Goal: Task Accomplishment & Management: Complete application form

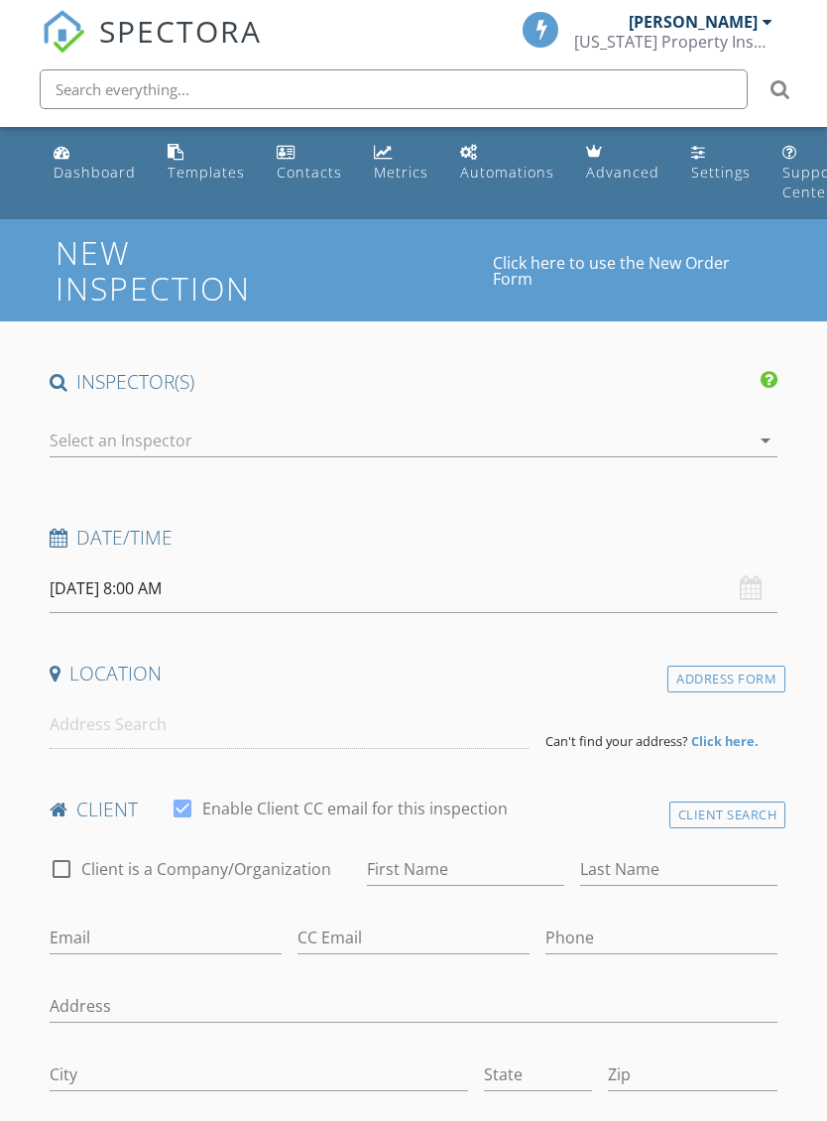
select select "8"
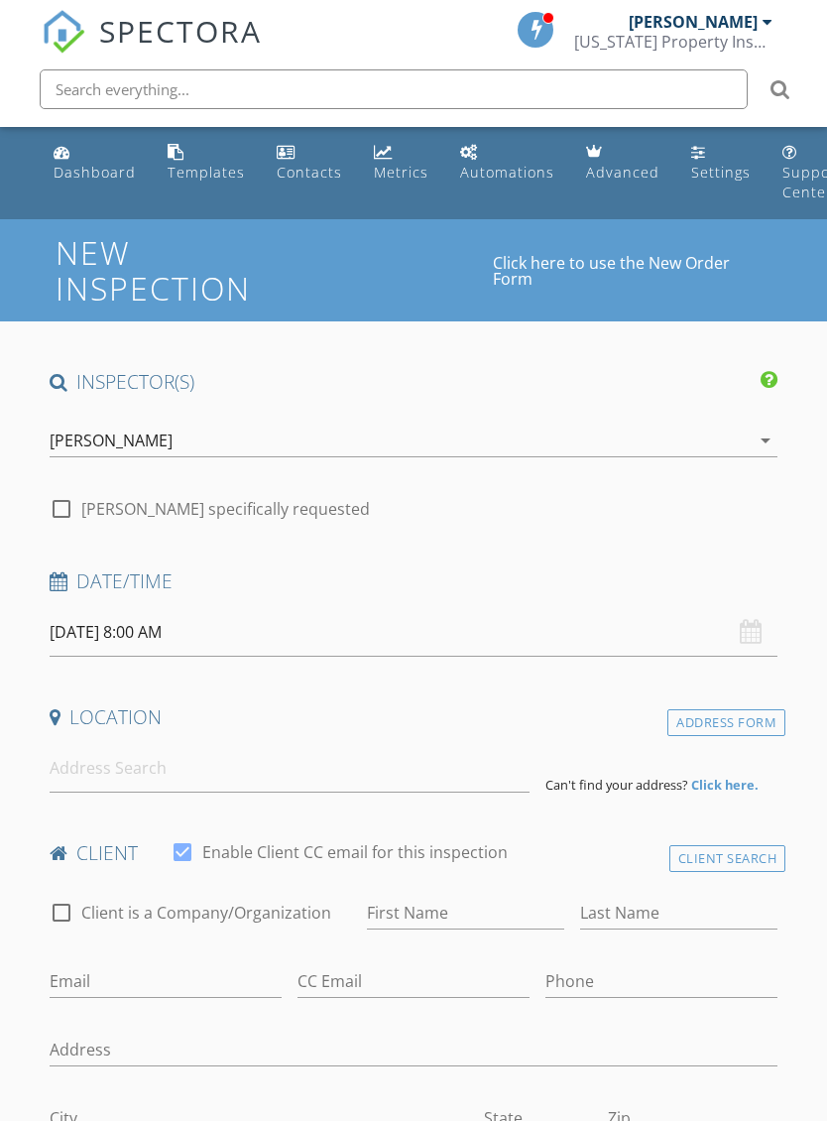
click at [79, 628] on input "09/30/2025 8:00 AM" at bounding box center [414, 632] width 729 height 49
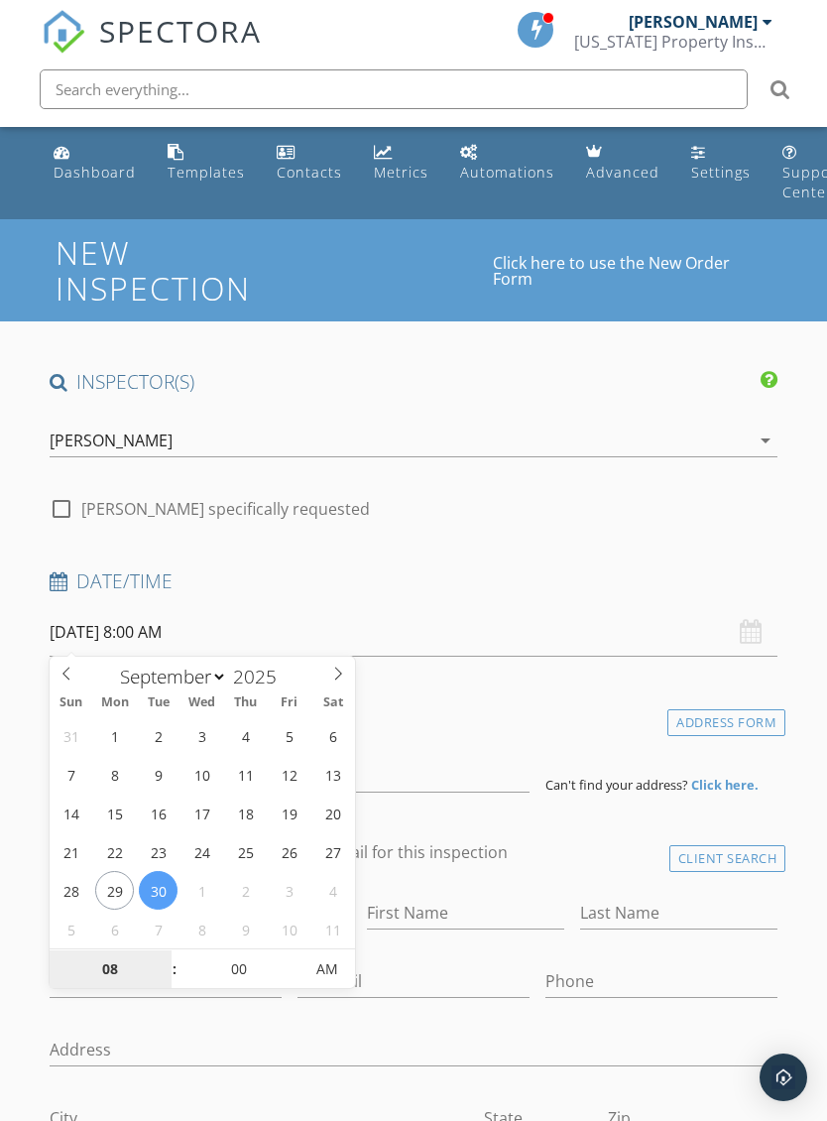
click at [99, 968] on input "08" at bounding box center [111, 971] width 122 height 40
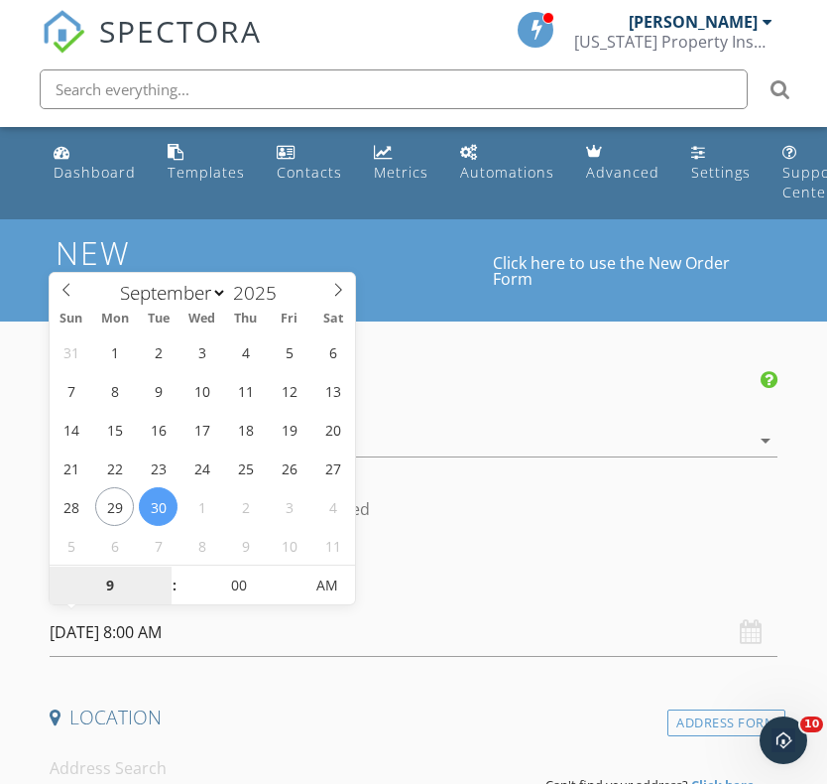
type input "9"
click at [226, 575] on input "00" at bounding box center [239, 587] width 122 height 40
type input "09/30/2025 9:00 AM"
type input "09"
type input "30"
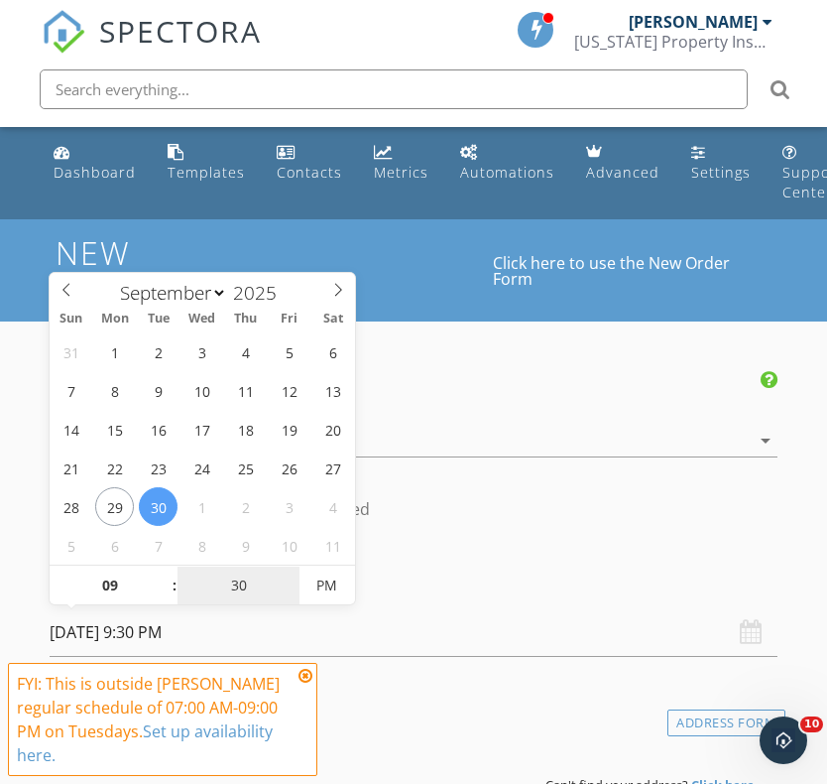
type input "09/30/2025 9:30 AM"
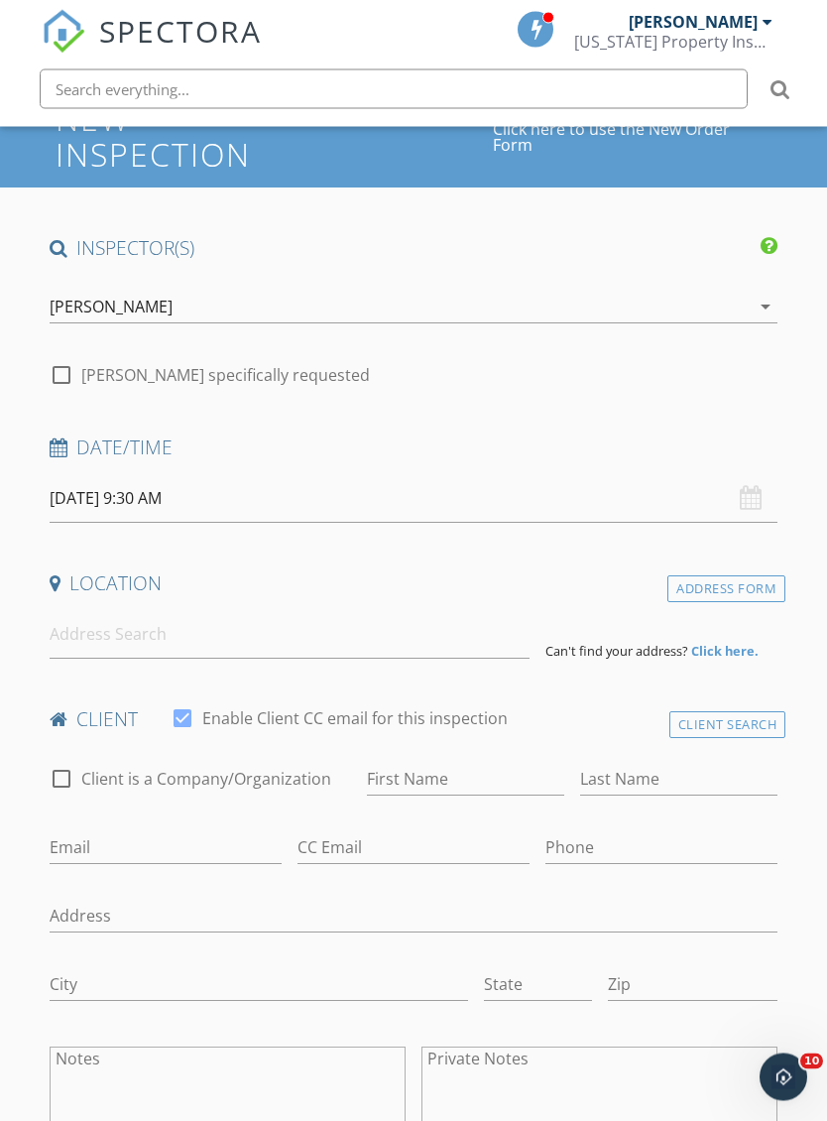
scroll to position [135, 0]
click at [69, 628] on input at bounding box center [290, 633] width 480 height 49
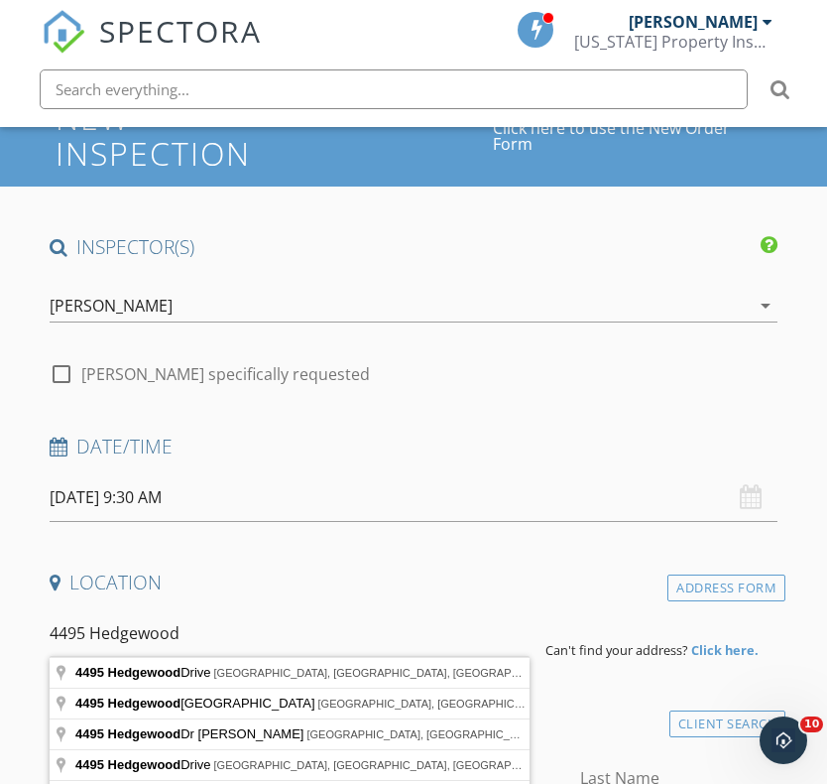
type input "4495 Hedgewood Drive, Cumming, GA, USA"
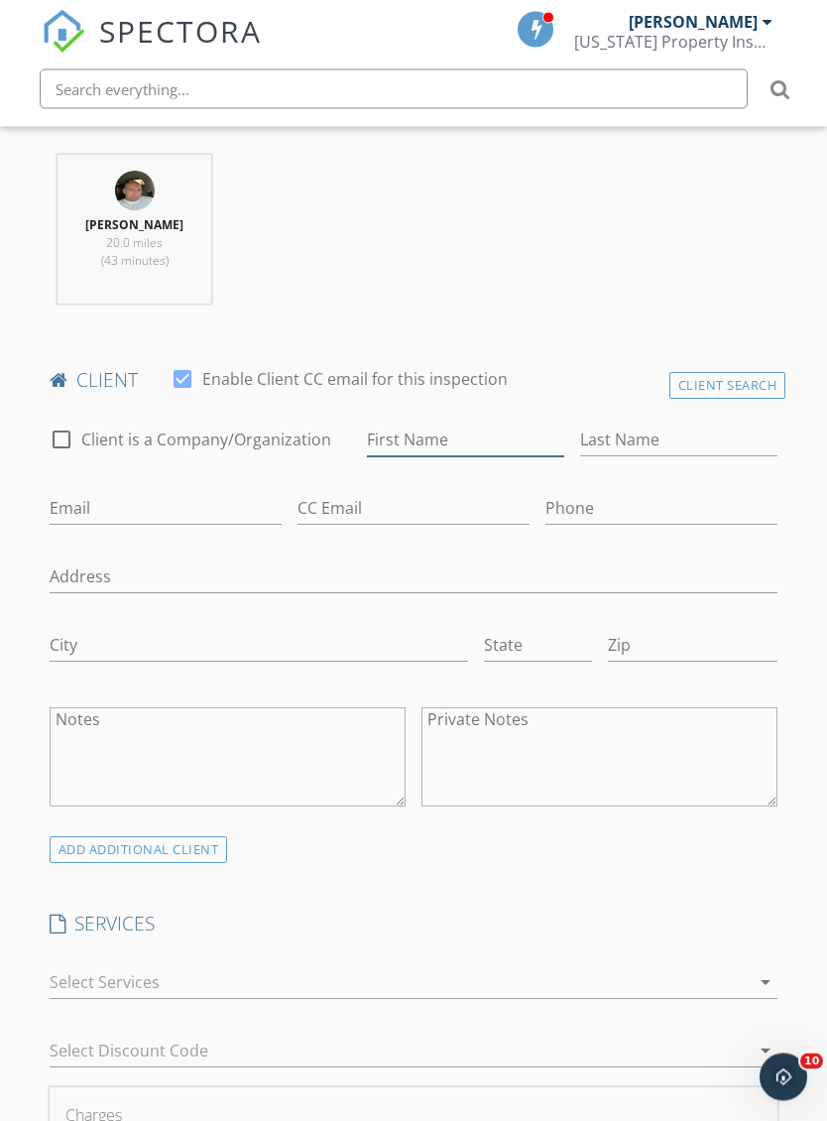
click at [478, 426] on input "First Name" at bounding box center [465, 441] width 197 height 33
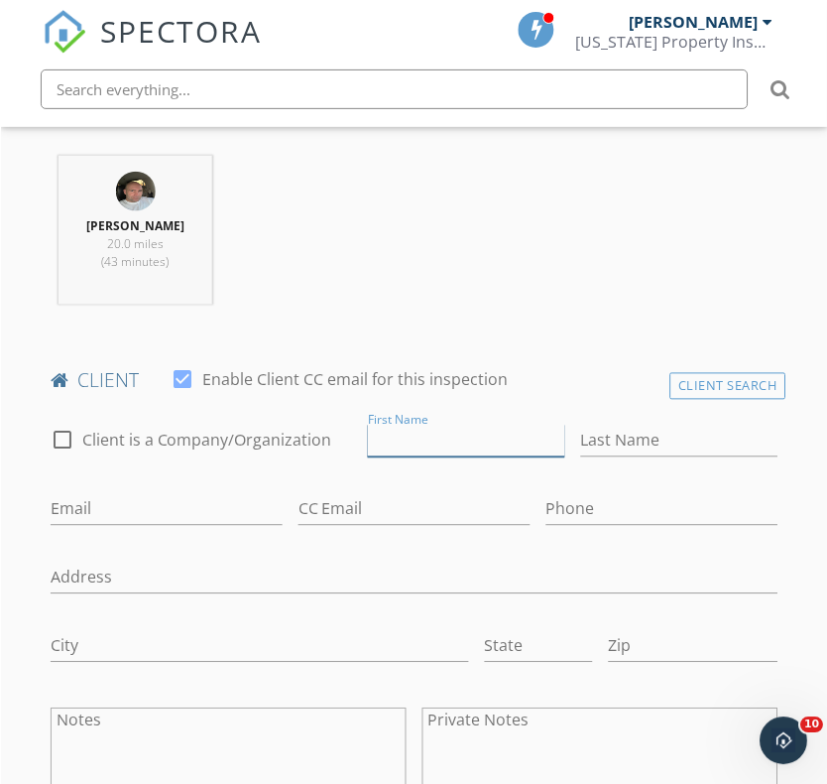
scroll to position [879, 0]
type input "[PERSON_NAME]"
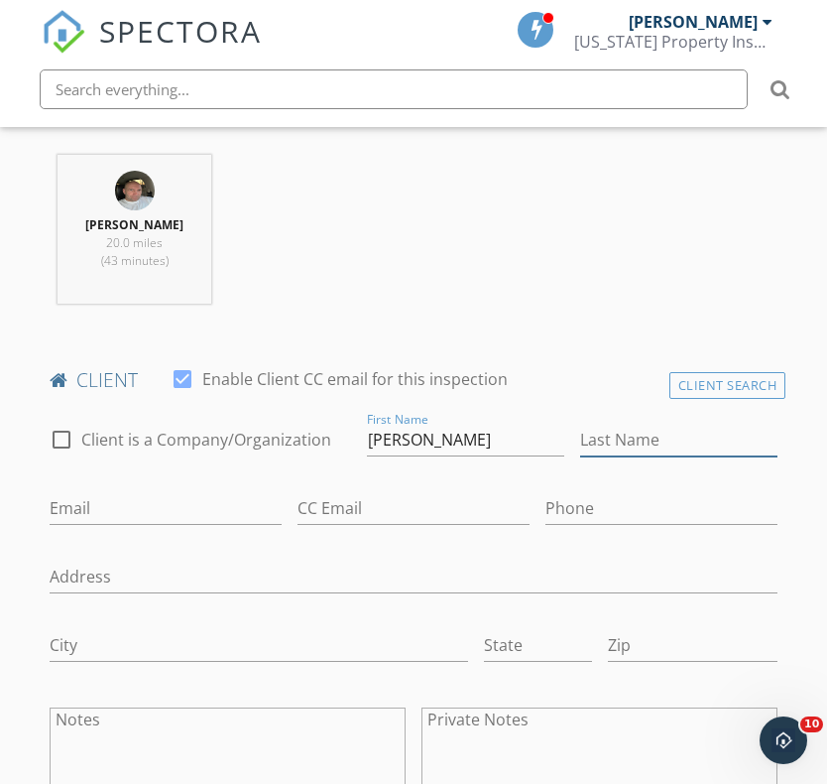
click at [655, 443] on input "Last Name" at bounding box center [678, 440] width 197 height 33
type input "[PERSON_NAME]"
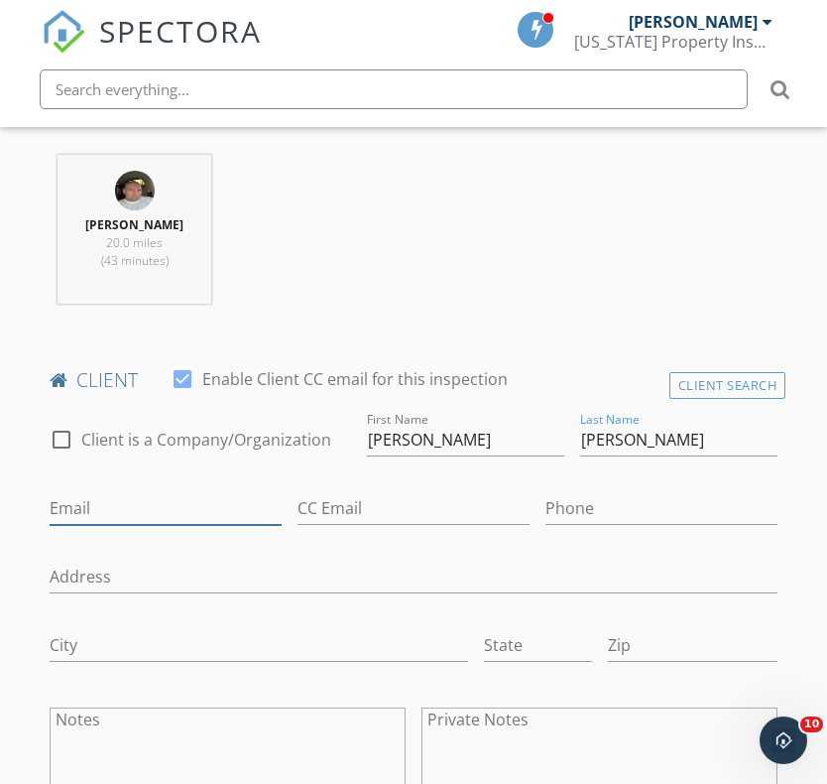
click at [73, 492] on input "Email" at bounding box center [166, 508] width 232 height 33
type input "Jhandlesbiz@gmail.com"
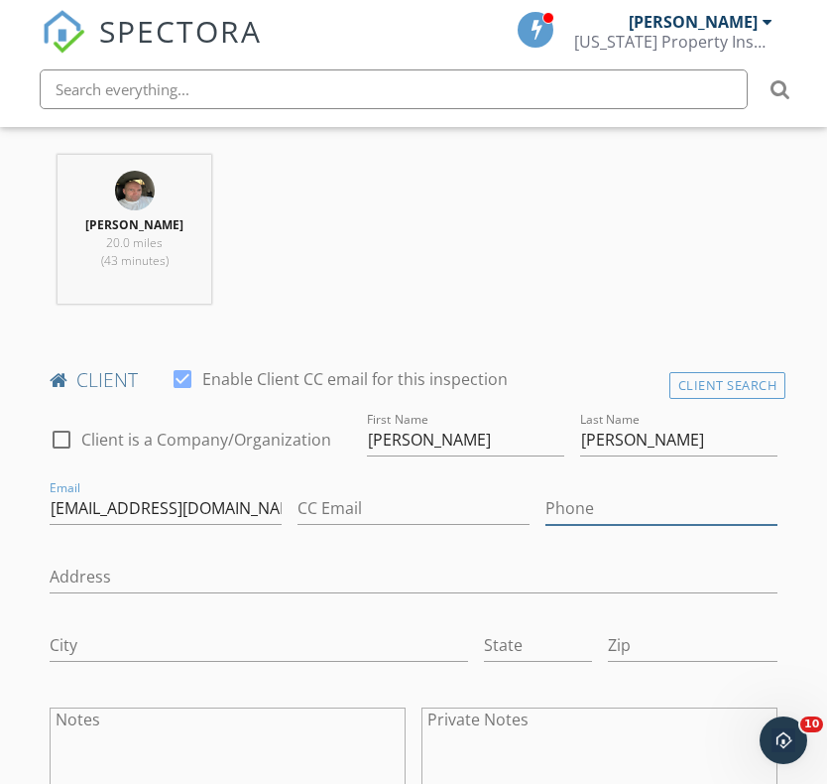
click at [655, 494] on input "Phone" at bounding box center [662, 508] width 232 height 33
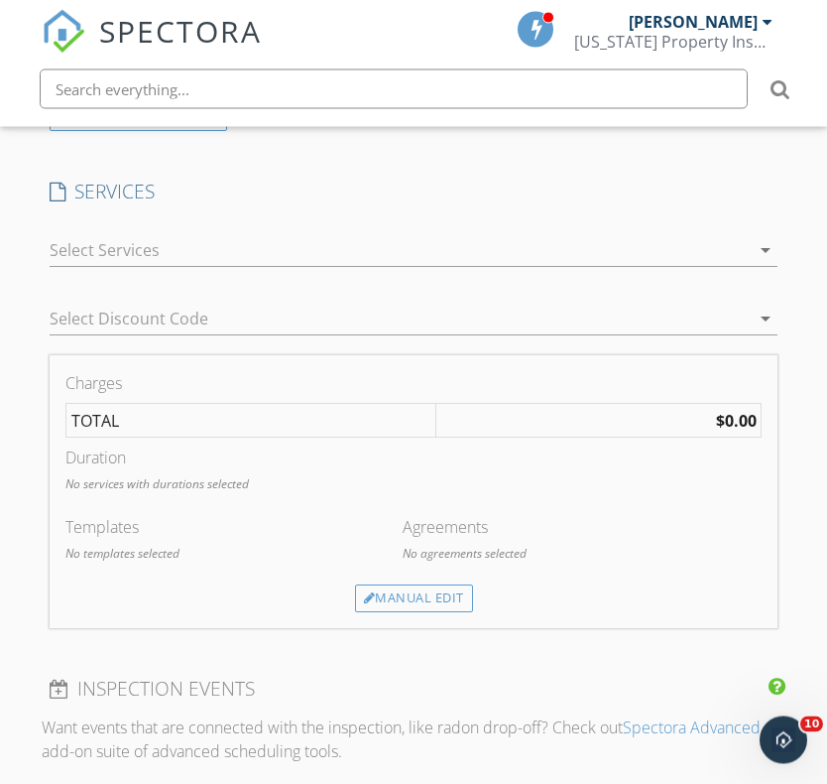
type input "[PHONE_NUMBER]"
click at [70, 254] on div at bounding box center [400, 251] width 701 height 32
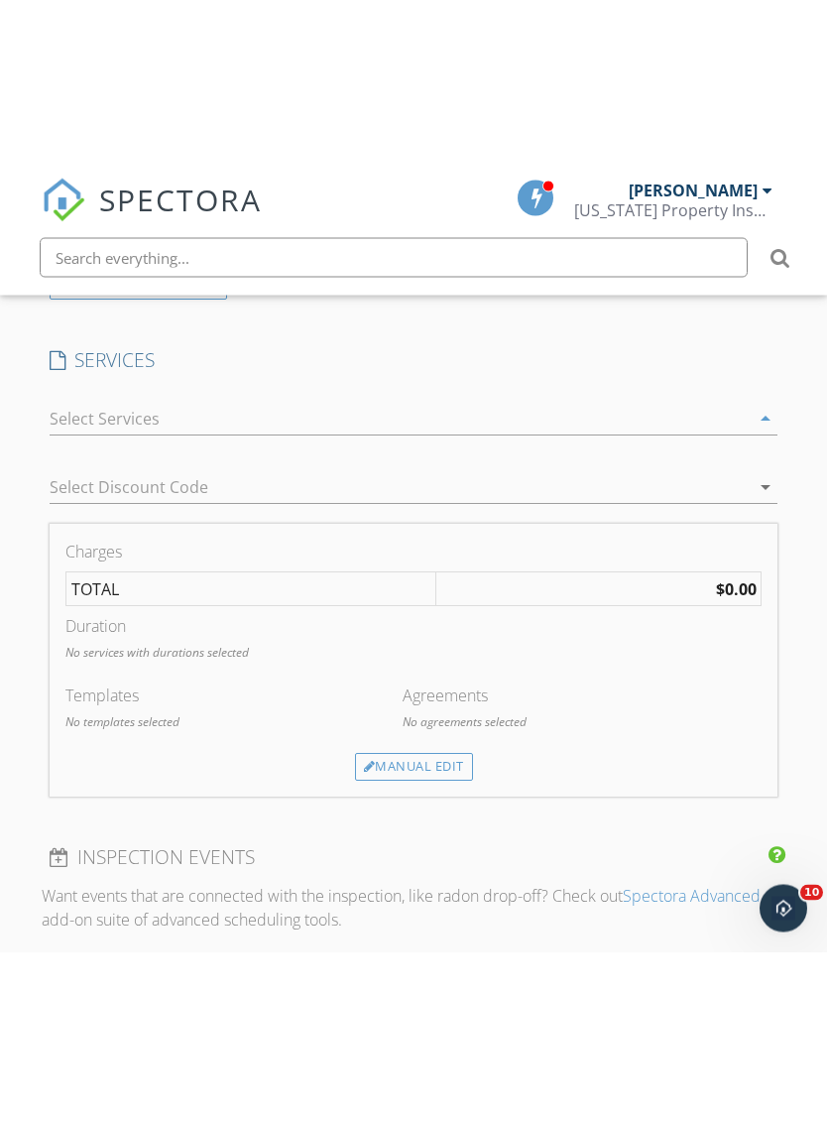
scroll to position [1611, 0]
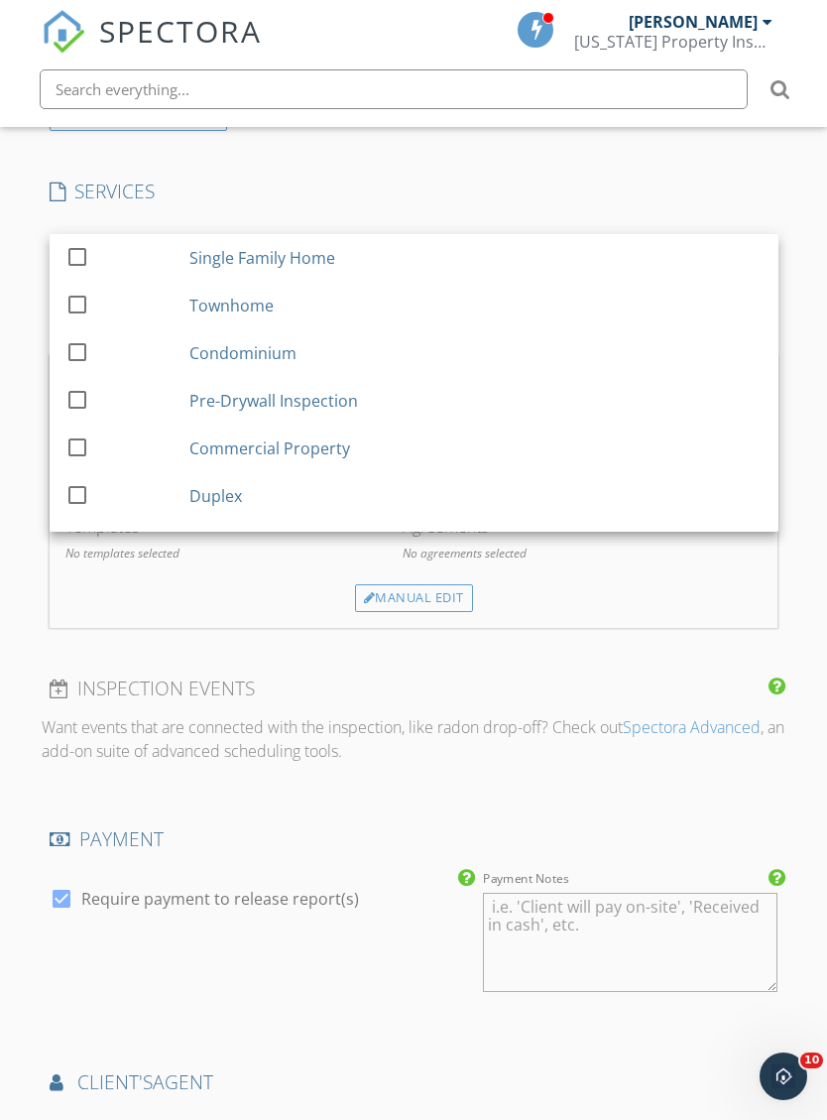
click at [77, 247] on div at bounding box center [78, 256] width 34 height 34
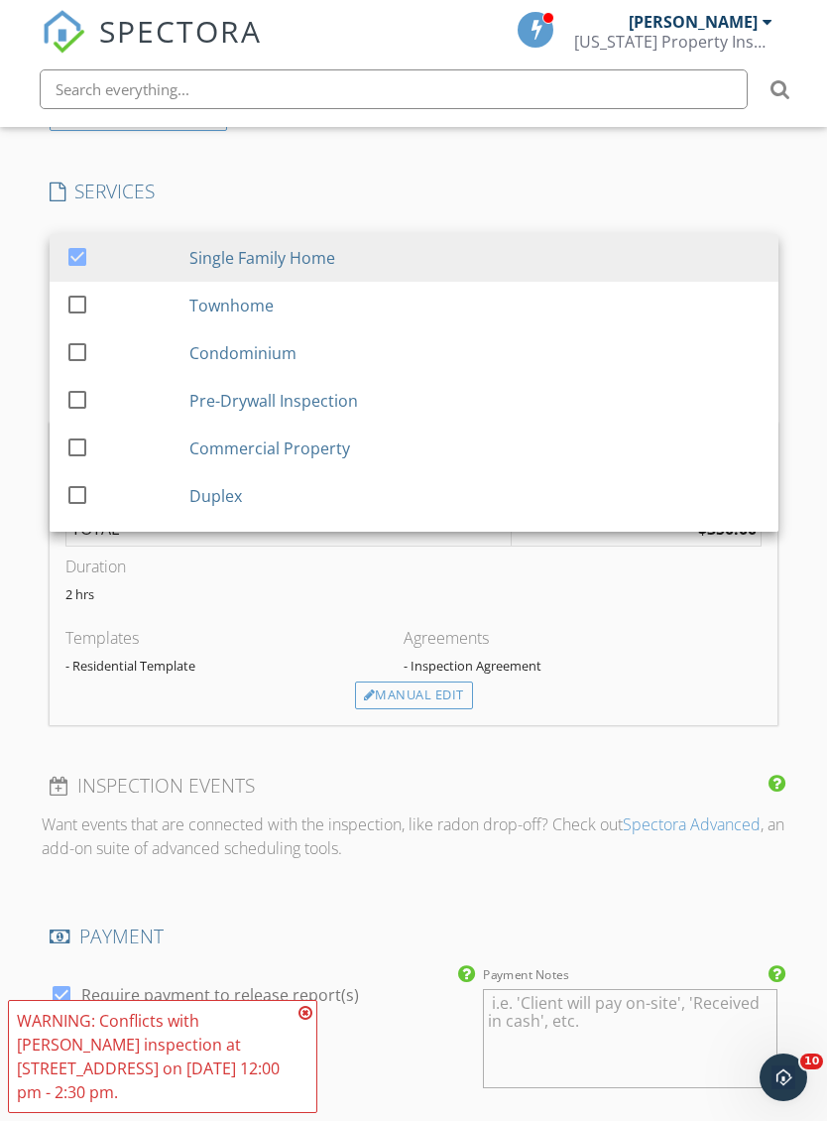
click at [823, 734] on div "New Inspection Click here to use the New Order Form INSPECTOR(S) check_box John…" at bounding box center [413, 414] width 827 height 3613
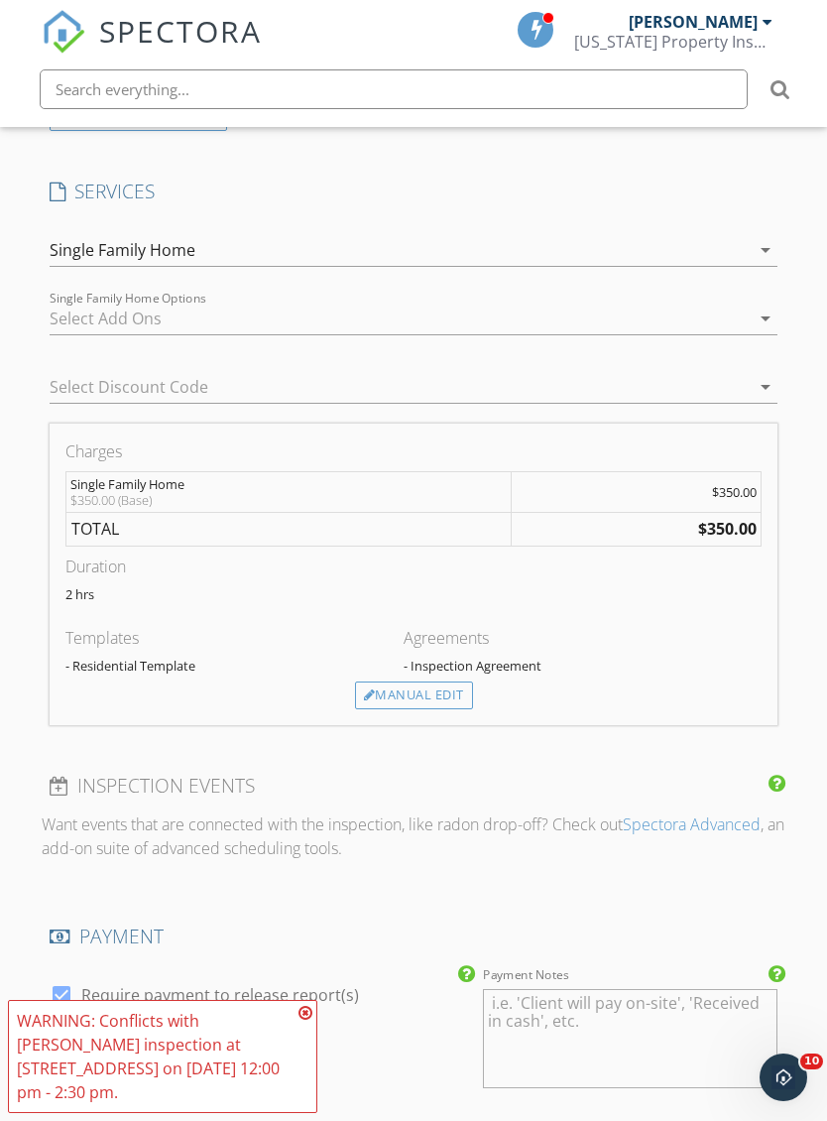
click at [805, 730] on div "New Inspection Click here to use the New Order Form INSPECTOR(S) check_box John…" at bounding box center [413, 414] width 827 height 3613
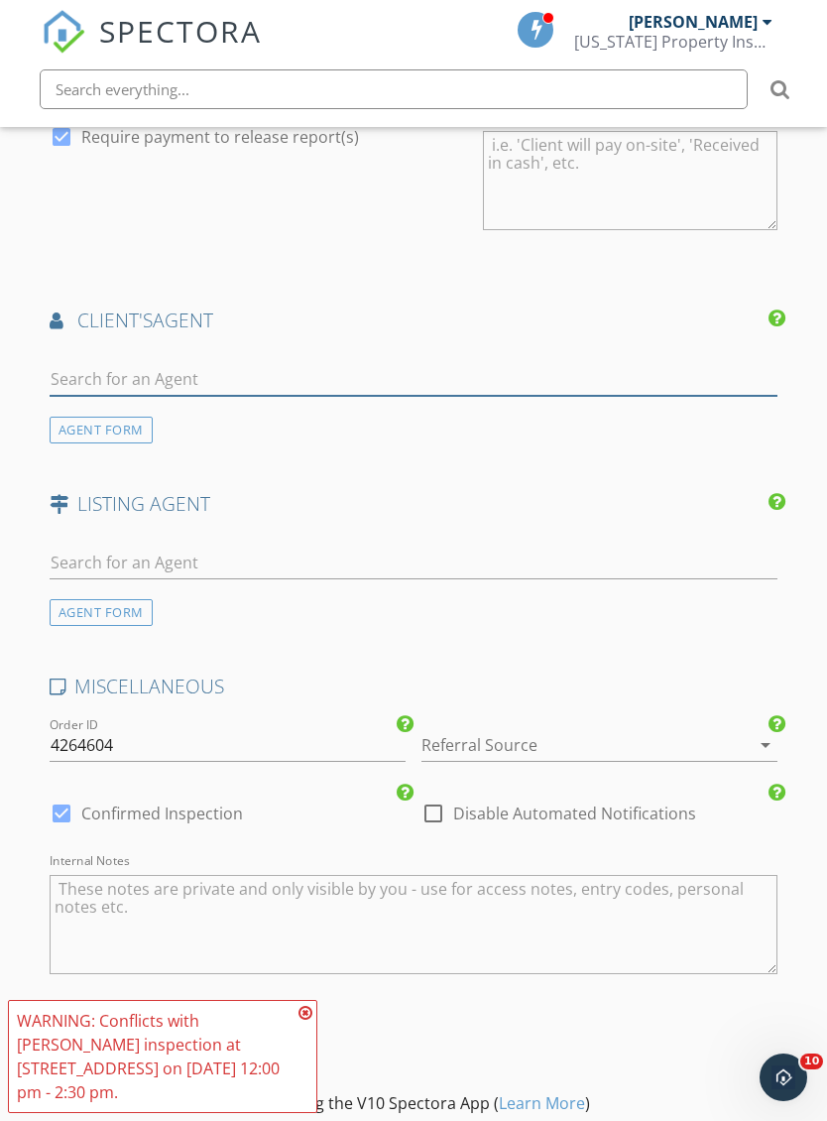
click at [83, 374] on input "text" at bounding box center [414, 379] width 729 height 33
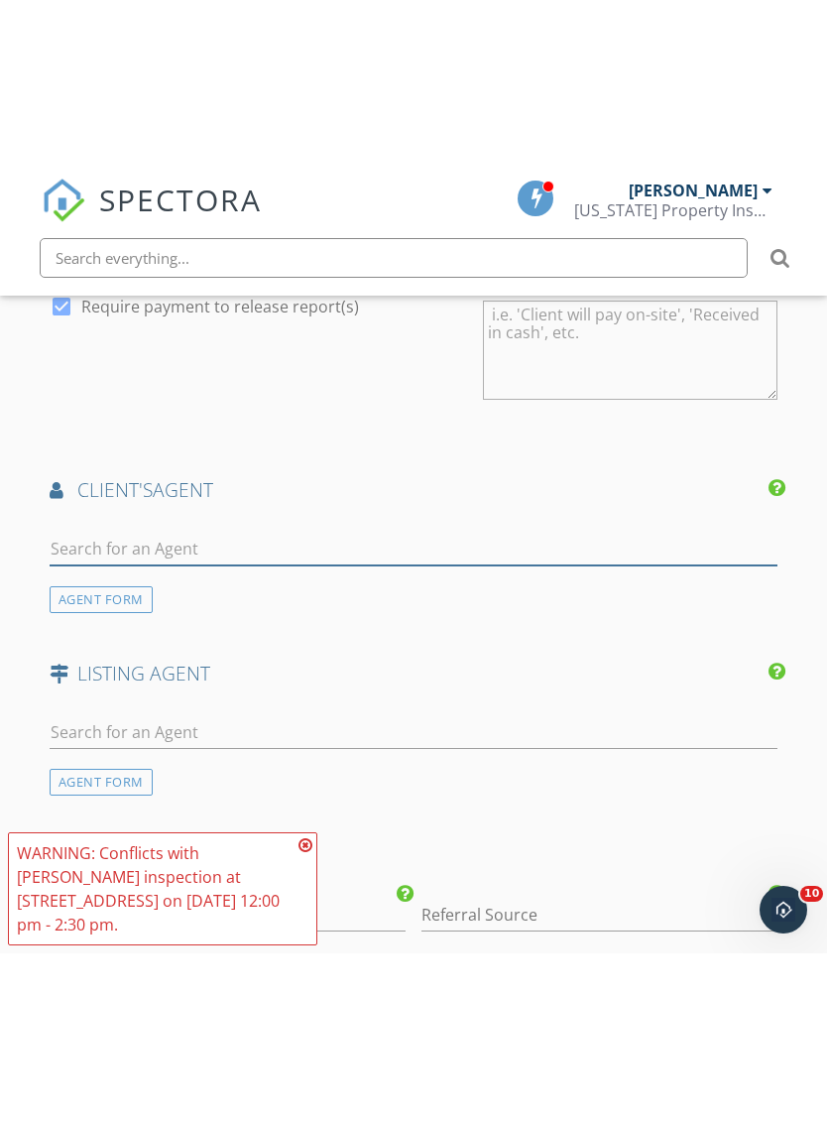
scroll to position [2470, 0]
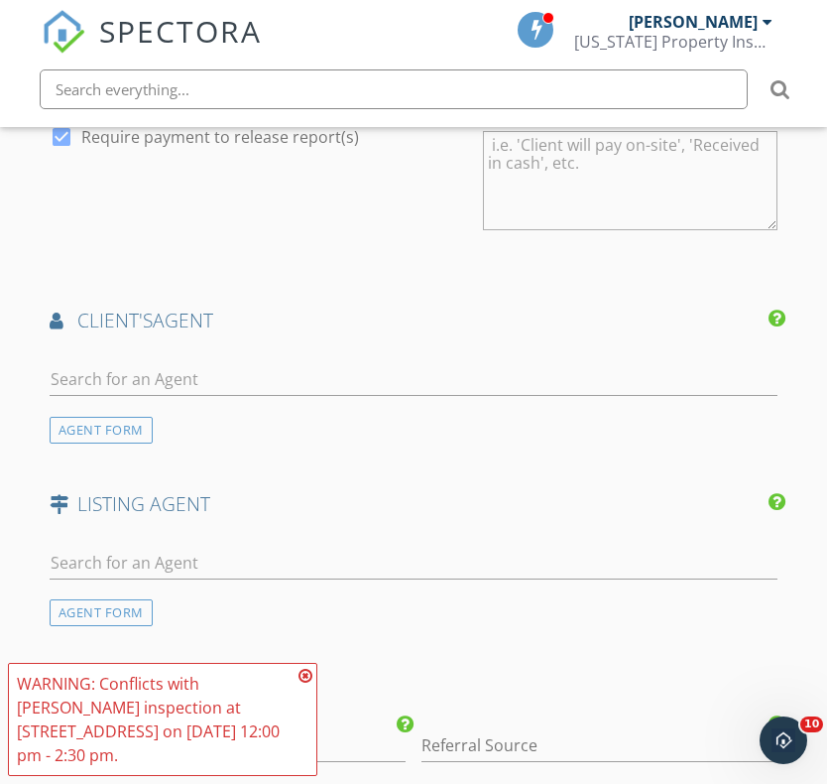
click at [78, 424] on div "AGENT FORM" at bounding box center [101, 430] width 103 height 27
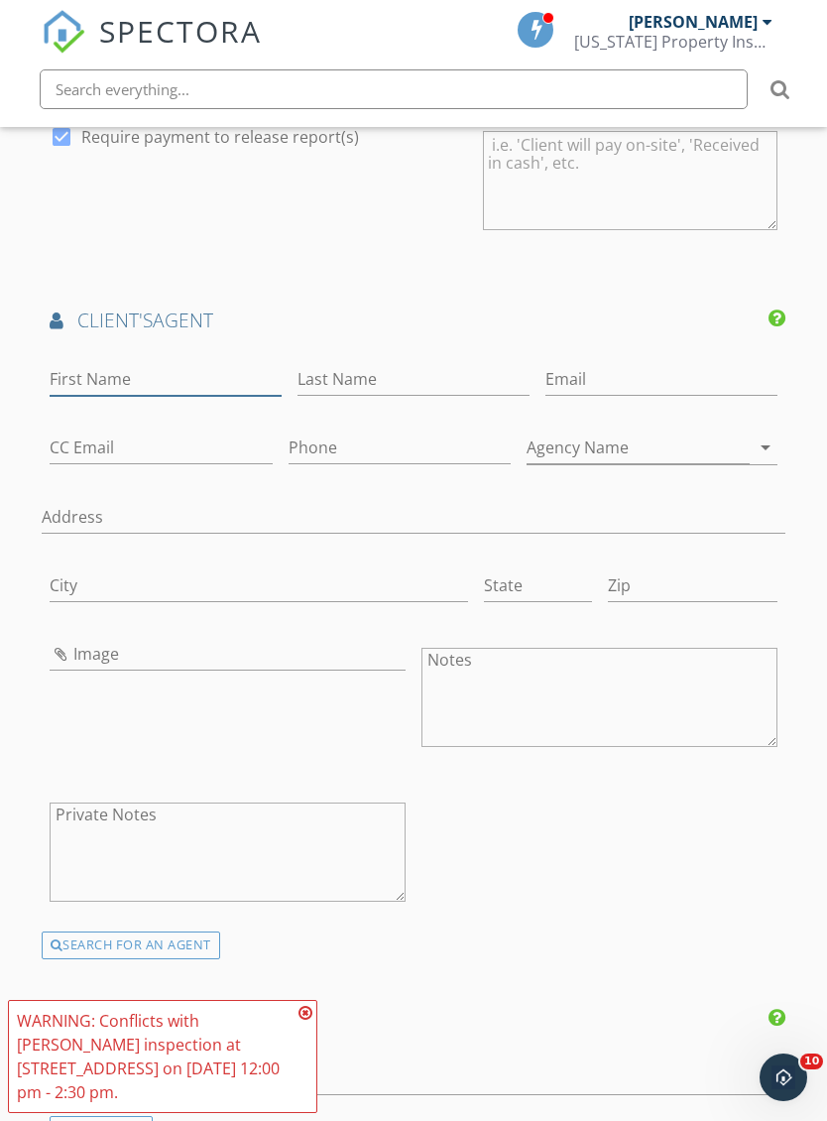
click at [70, 372] on input "First Name" at bounding box center [166, 379] width 232 height 33
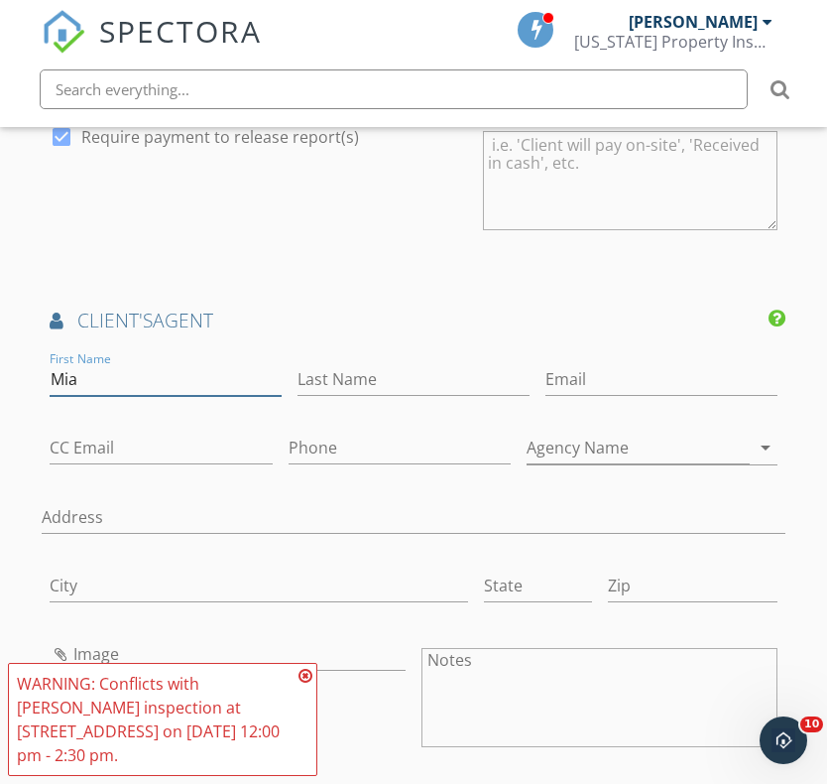
type input "Mia"
click at [298, 376] on input "Last Name" at bounding box center [414, 379] width 232 height 33
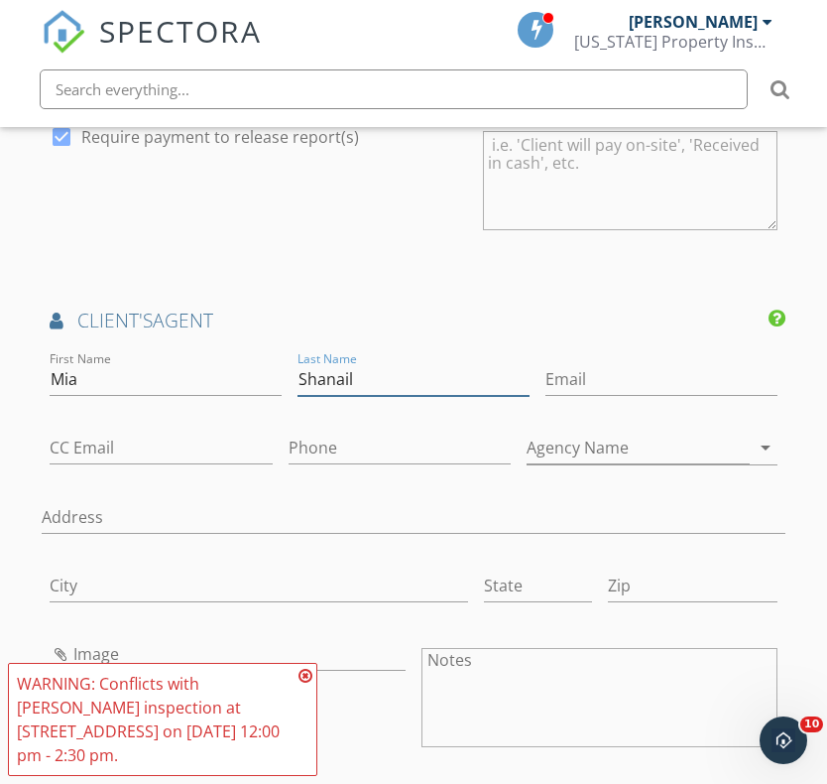
type input "Shanail"
click at [289, 432] on input "Phone" at bounding box center [400, 448] width 223 height 33
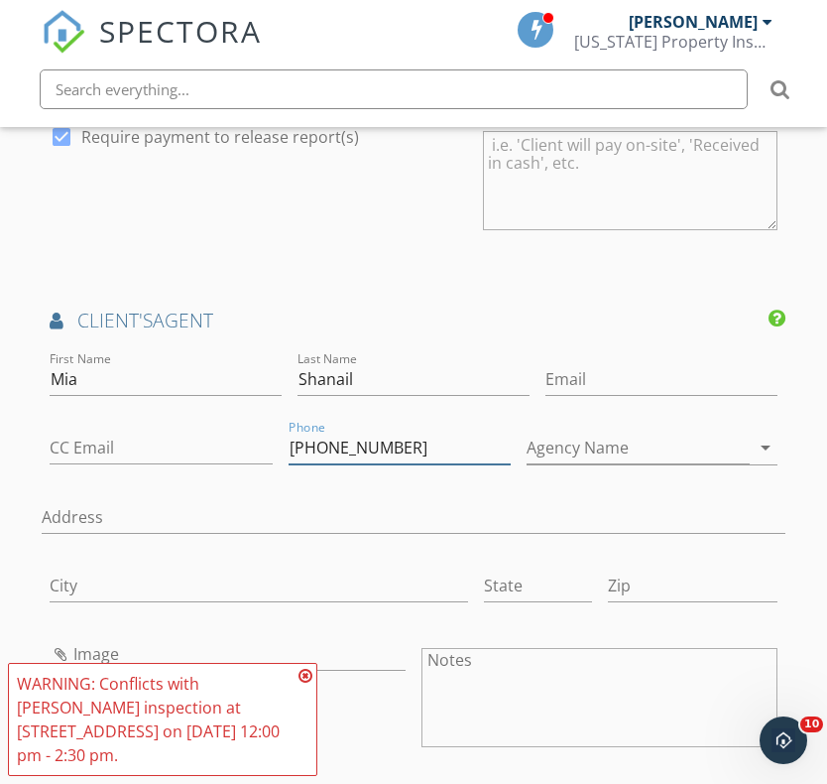
type input "[PHONE_NUMBER]"
click at [546, 366] on input "Email" at bounding box center [662, 379] width 232 height 33
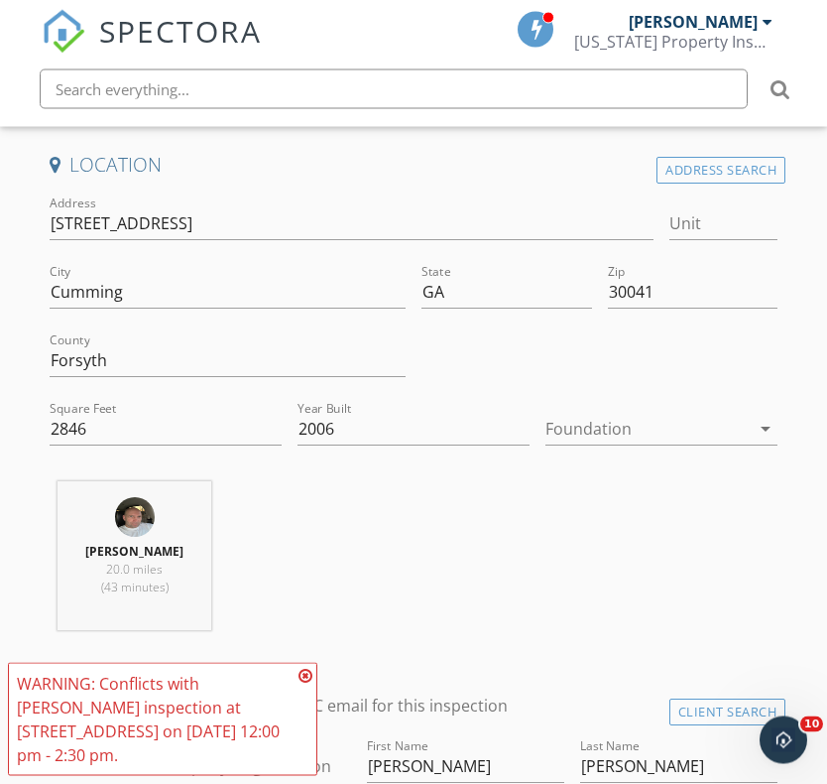
scroll to position [554, 0]
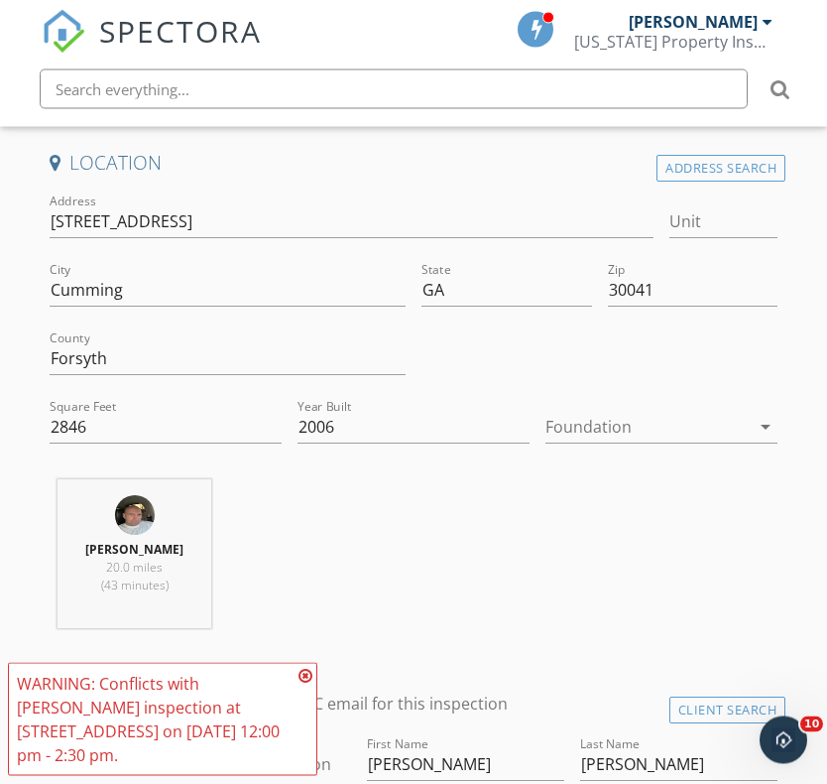
click at [696, 566] on div "John Owen 20.0 miles (43 minutes)" at bounding box center [414, 562] width 745 height 165
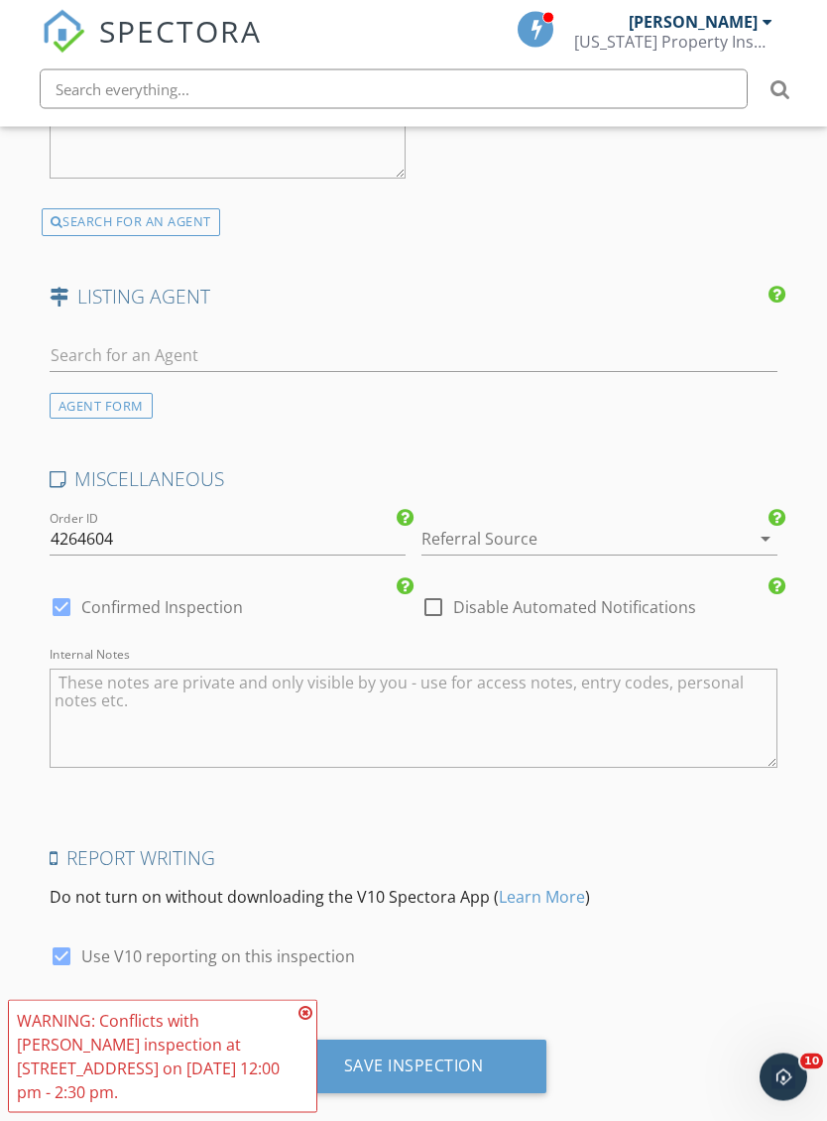
scroll to position [3223, 0]
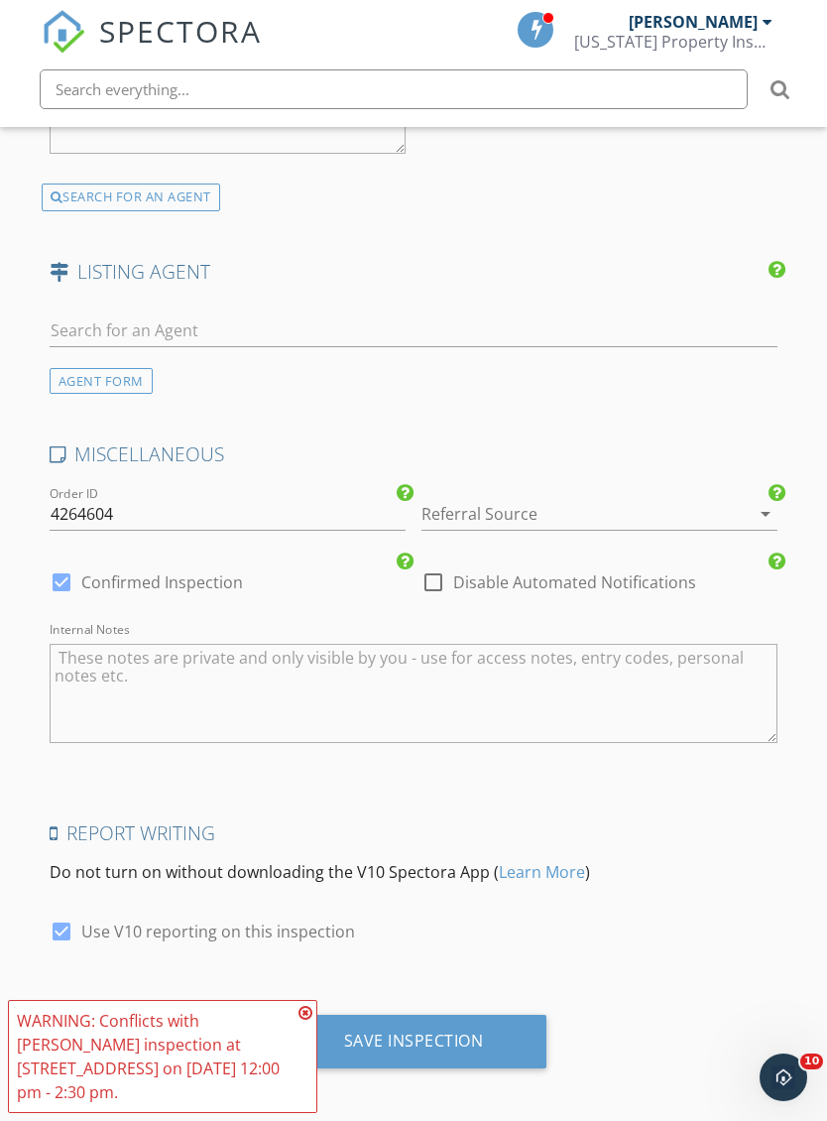
click at [494, 1036] on div "Save Inspection" at bounding box center [414, 1042] width 267 height 54
